Goal: Go to known website: Access a specific website the user already knows

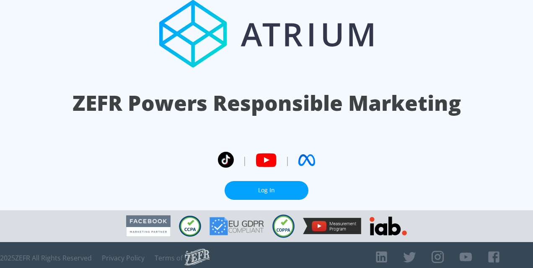
click at [268, 189] on link "Log In" at bounding box center [267, 190] width 84 height 19
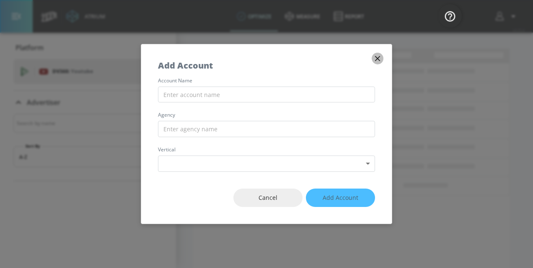
click at [376, 60] on icon "button" at bounding box center [377, 58] width 5 height 5
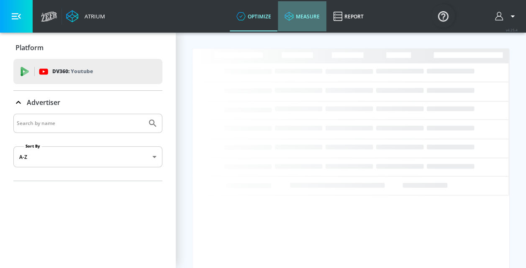
click at [291, 23] on link "measure" at bounding box center [302, 16] width 49 height 30
